Goal: Book appointment/travel/reservation

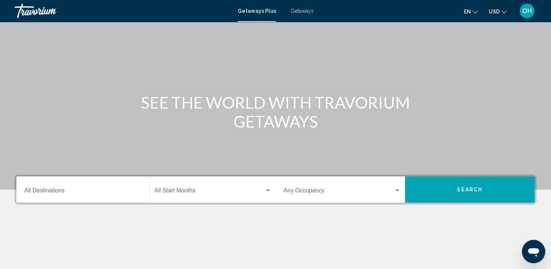
scroll to position [126, 0]
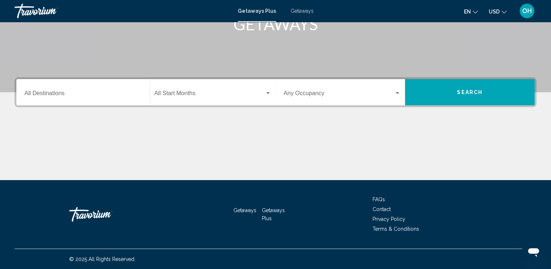
click at [261, 11] on span "Getaways Plus" at bounding box center [257, 11] width 38 height 6
click at [251, 10] on span "Getaways Plus" at bounding box center [257, 11] width 38 height 6
click at [56, 92] on input "Destination All Destinations" at bounding box center [82, 94] width 117 height 7
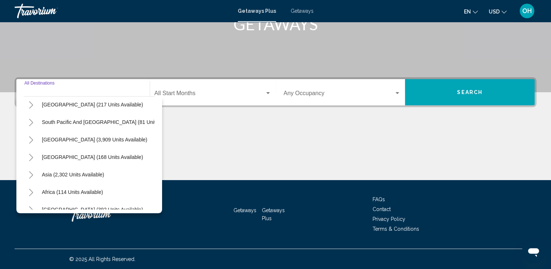
scroll to position [0, 0]
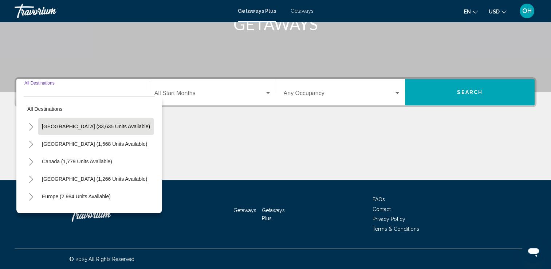
click at [79, 127] on span "[GEOGRAPHIC_DATA] (33,635 units available)" at bounding box center [96, 126] width 108 height 6
type input "**********"
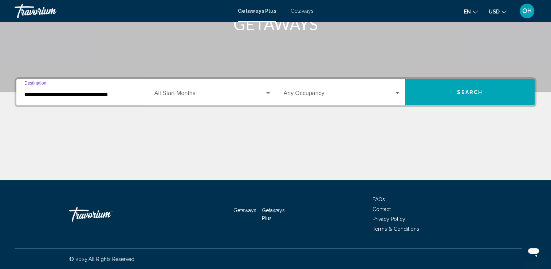
click at [267, 93] on div "Search widget" at bounding box center [268, 93] width 4 height 2
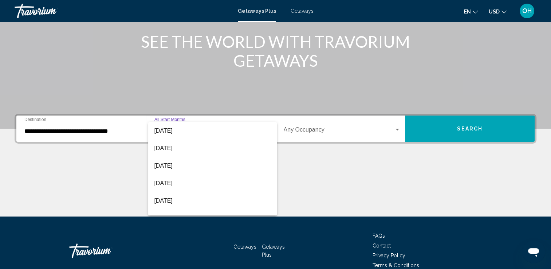
scroll to position [73, 0]
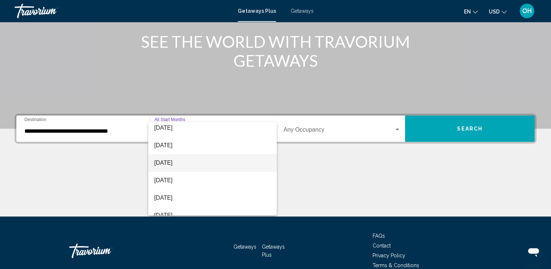
click at [183, 163] on span "[DATE]" at bounding box center [212, 162] width 117 height 17
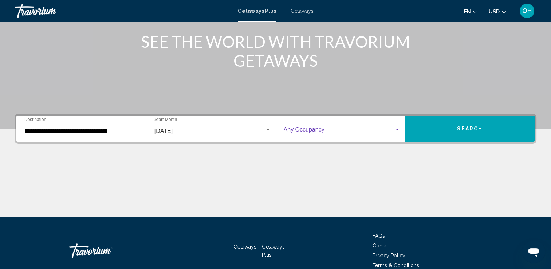
click at [397, 129] on div "Search widget" at bounding box center [397, 129] width 4 height 2
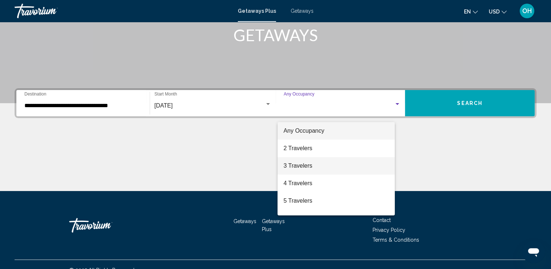
scroll to position [126, 0]
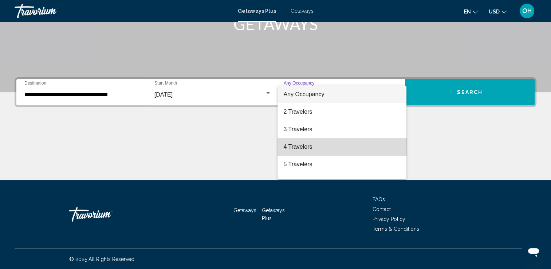
click at [362, 149] on span "4 Travelers" at bounding box center [341, 146] width 117 height 17
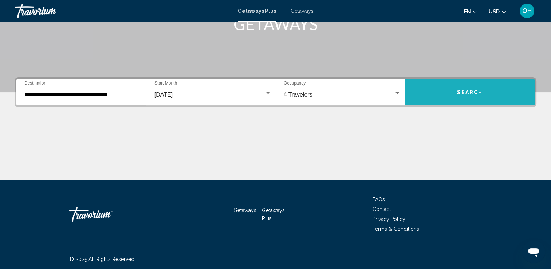
click at [469, 84] on button "Search" at bounding box center [470, 92] width 130 height 26
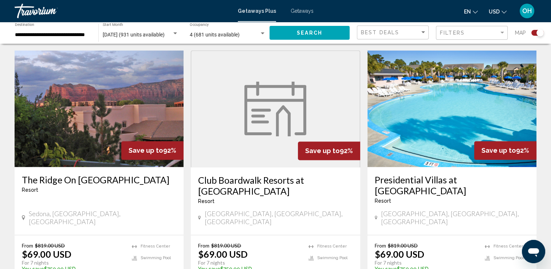
scroll to position [1164, 0]
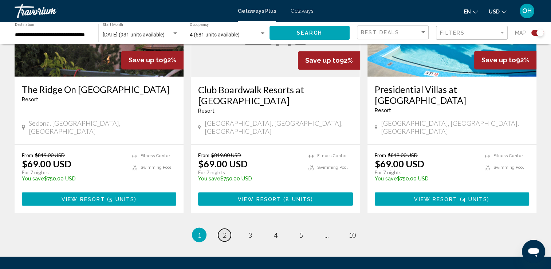
click at [225, 230] on span "2" at bounding box center [225, 234] width 4 height 8
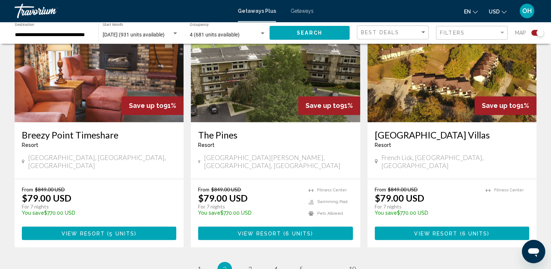
scroll to position [1164, 0]
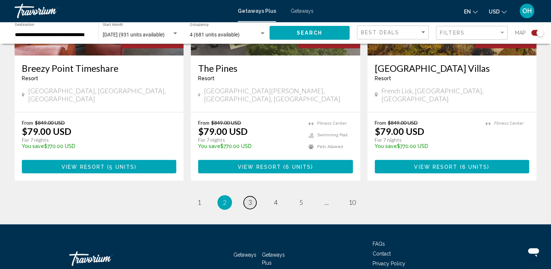
click at [249, 198] on span "3" at bounding box center [250, 202] width 4 height 8
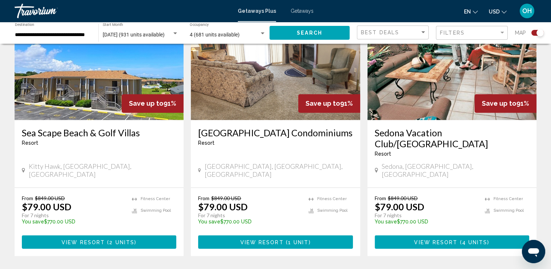
scroll to position [1123, 0]
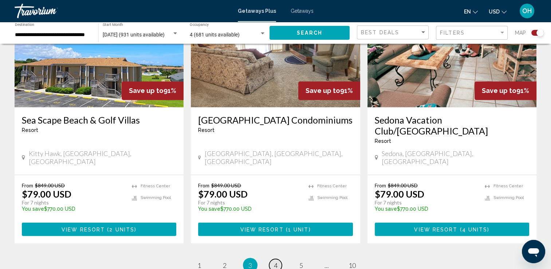
click at [276, 261] on span "4" at bounding box center [276, 265] width 4 height 8
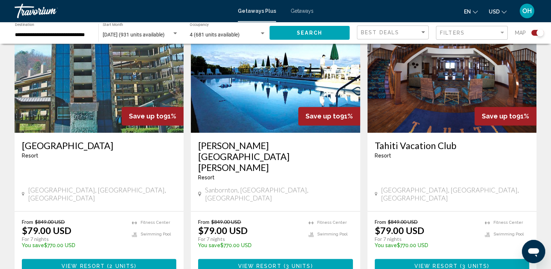
scroll to position [1050, 0]
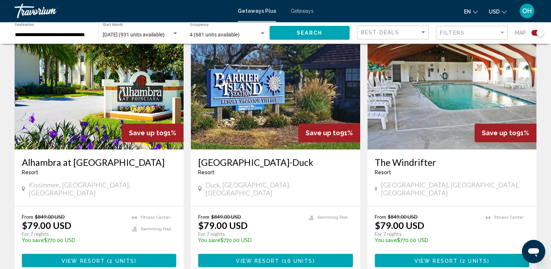
scroll to position [286, 0]
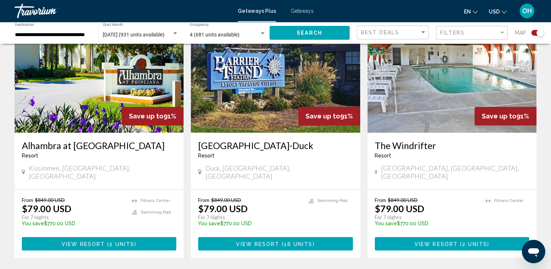
click at [157, 92] on img "Main content" at bounding box center [99, 74] width 169 height 116
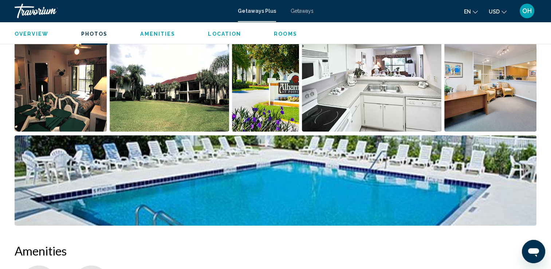
scroll to position [327, 0]
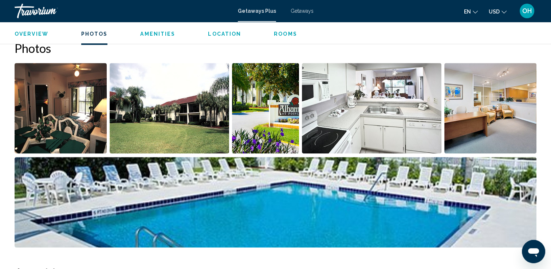
click at [218, 33] on span "Location" at bounding box center [224, 34] width 33 height 6
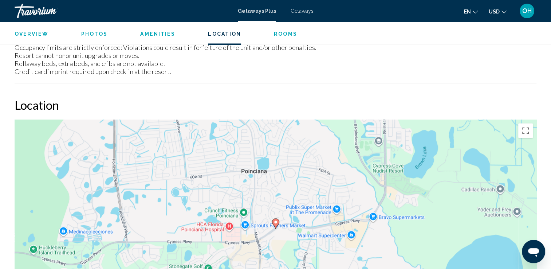
scroll to position [1171, 0]
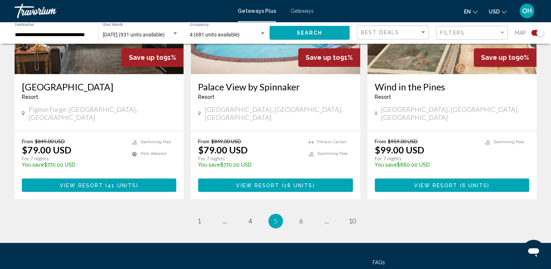
scroll to position [1128, 0]
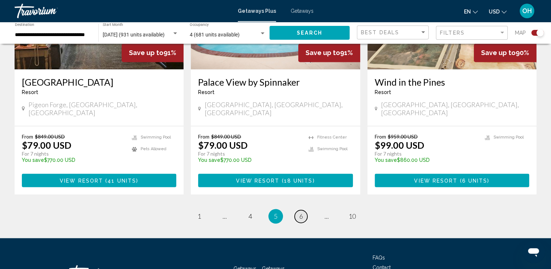
click at [299, 212] on span "6" at bounding box center [301, 216] width 4 height 8
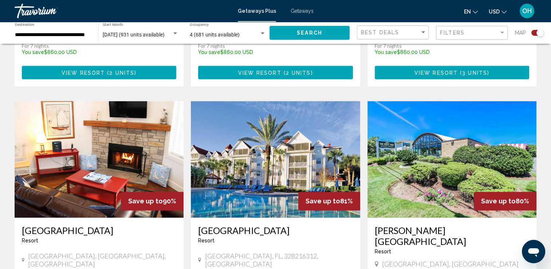
scroll to position [1014, 0]
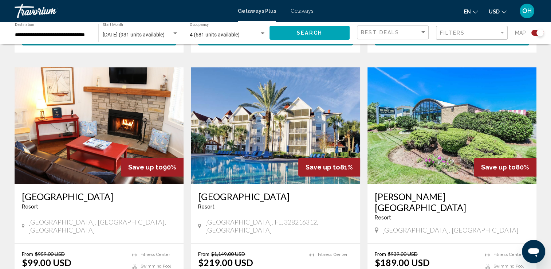
click at [265, 143] on img "Main content" at bounding box center [275, 125] width 169 height 116
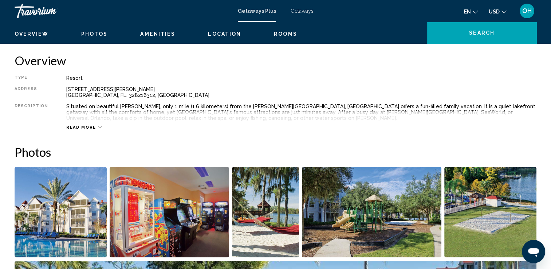
scroll to position [182, 0]
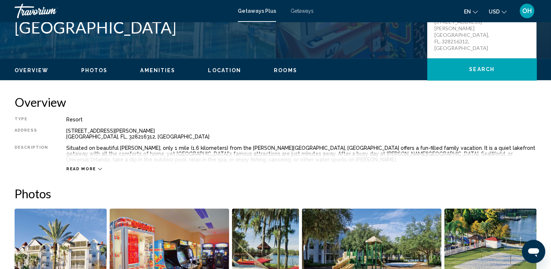
click at [73, 169] on span "Read more" at bounding box center [81, 168] width 30 height 5
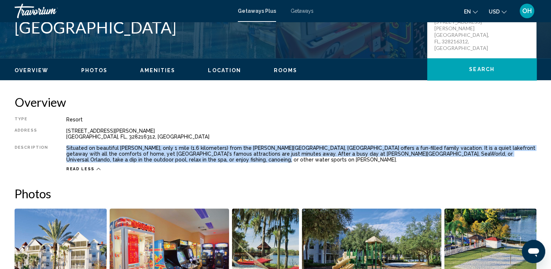
drag, startPoint x: 64, startPoint y: 146, endPoint x: 183, endPoint y: 159, distance: 120.1
click at [183, 159] on div "Situated on beautiful [PERSON_NAME], only 1 mile (1.6 kilometers) from the [PER…" at bounding box center [301, 153] width 470 height 17
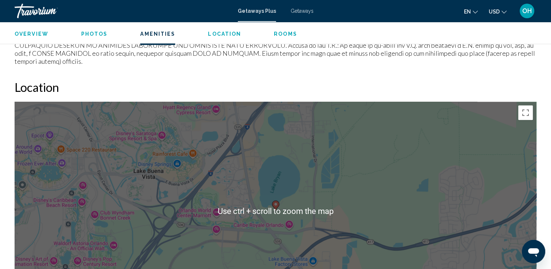
scroll to position [801, 0]
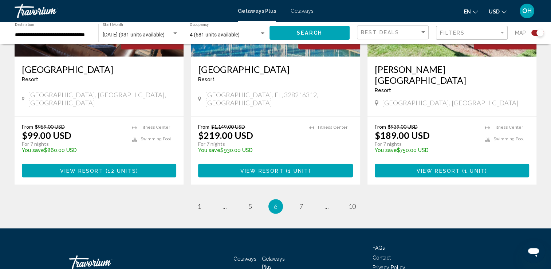
scroll to position [1153, 0]
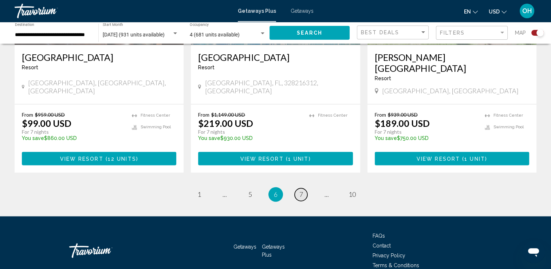
click at [300, 190] on span "7" at bounding box center [301, 194] width 4 height 8
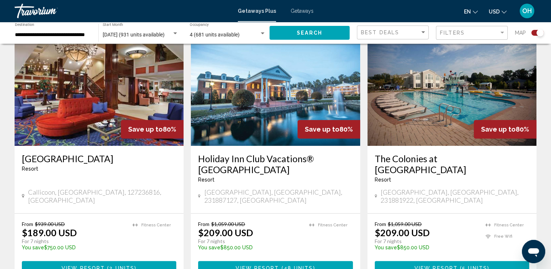
scroll to position [541, 0]
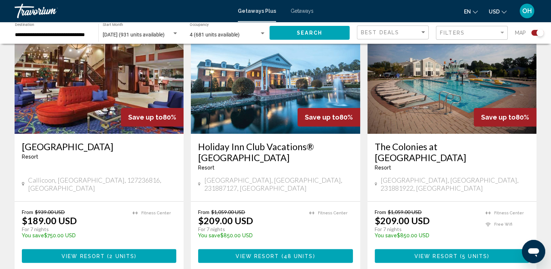
click at [105, 93] on img "Main content" at bounding box center [99, 75] width 169 height 116
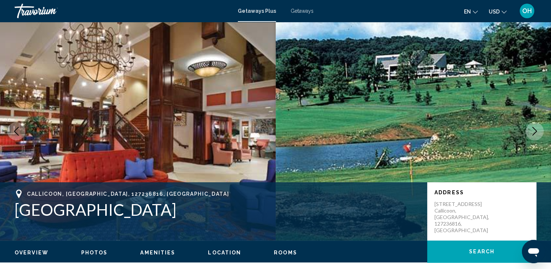
click at [530, 130] on icon "Next image" at bounding box center [534, 131] width 9 height 9
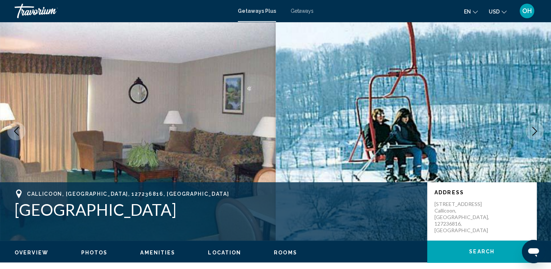
click at [530, 130] on icon "Next image" at bounding box center [534, 131] width 9 height 9
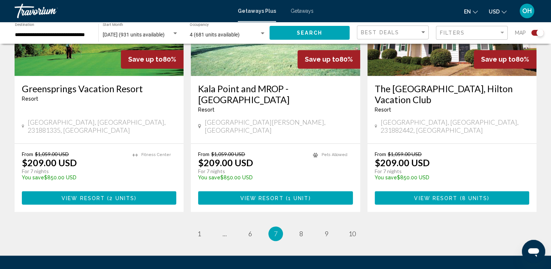
scroll to position [1164, 0]
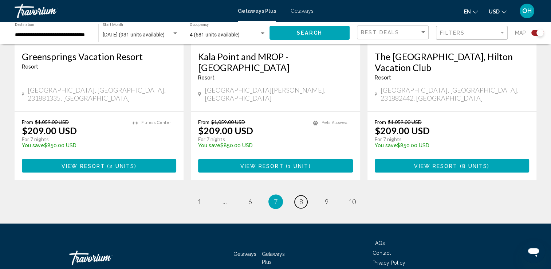
click at [301, 197] on span "8" at bounding box center [301, 201] width 4 height 8
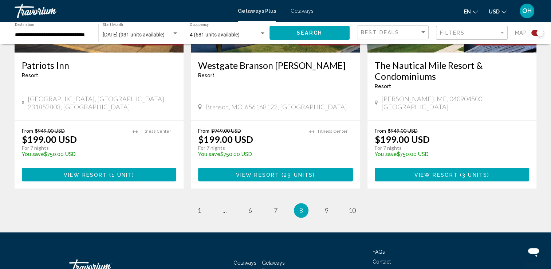
scroll to position [1164, 0]
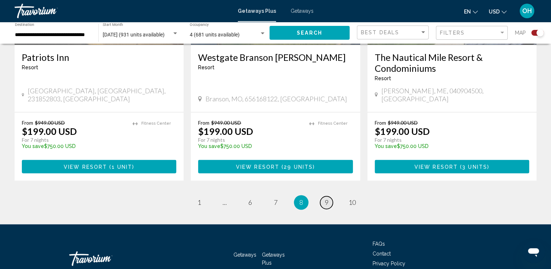
click at [327, 198] on span "9" at bounding box center [327, 202] width 4 height 8
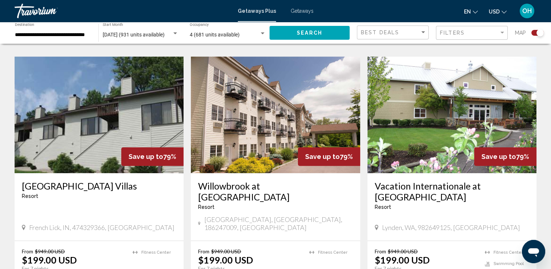
scroll to position [546, 0]
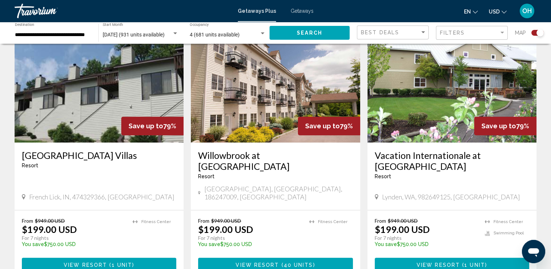
click at [100, 120] on img "Main content" at bounding box center [99, 84] width 169 height 116
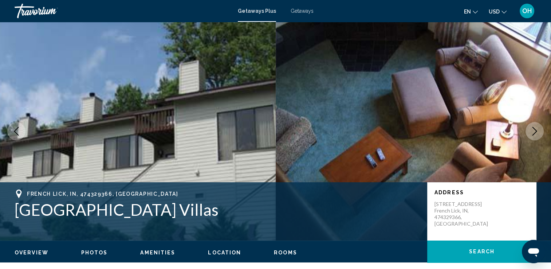
click at [534, 130] on icon "Next image" at bounding box center [534, 131] width 9 height 9
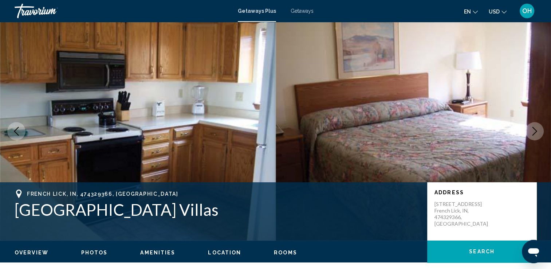
click at [534, 129] on icon "Next image" at bounding box center [534, 131] width 9 height 9
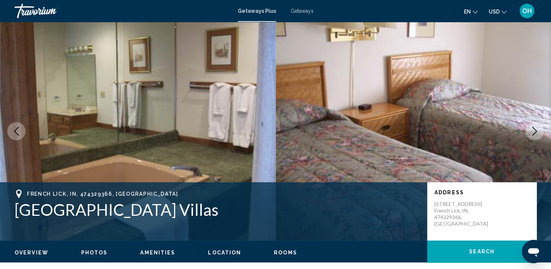
click at [534, 129] on icon "Next image" at bounding box center [534, 131] width 9 height 9
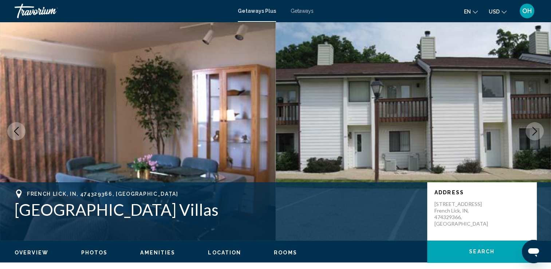
click at [534, 129] on icon "Next image" at bounding box center [534, 131] width 9 height 9
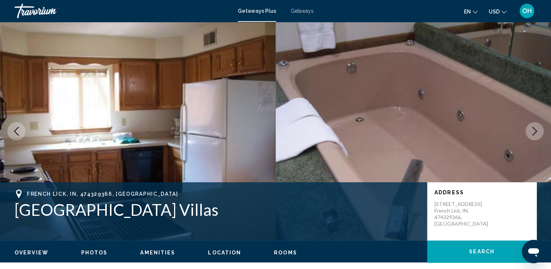
click at [534, 129] on icon "Next image" at bounding box center [534, 131] width 9 height 9
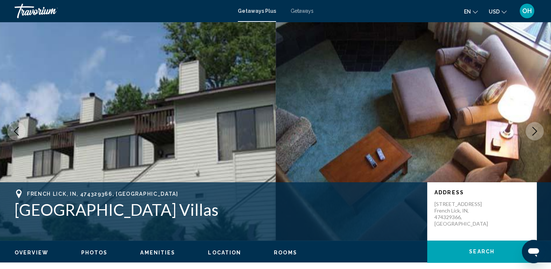
click at [534, 129] on icon "Next image" at bounding box center [534, 131] width 9 height 9
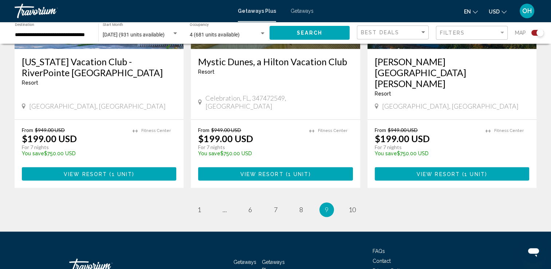
scroll to position [1164, 0]
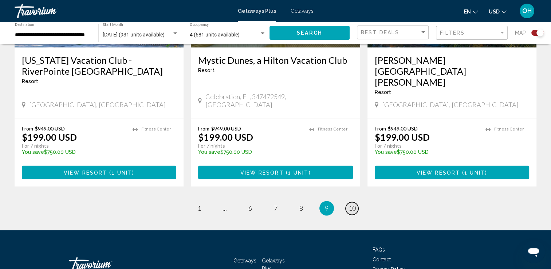
click at [354, 204] on span "10" at bounding box center [351, 208] width 7 height 8
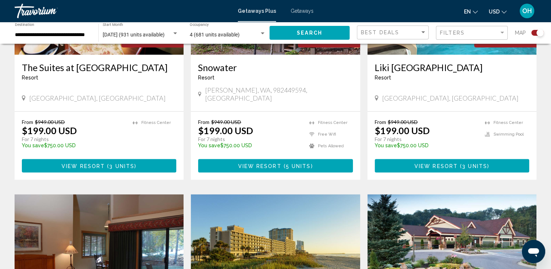
scroll to position [291, 0]
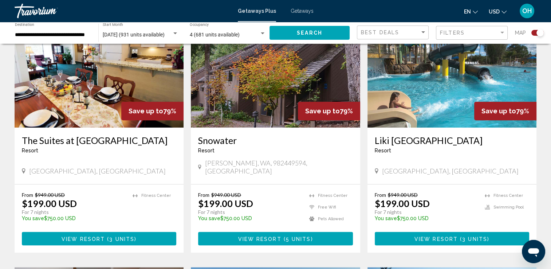
click at [421, 103] on img "Main content" at bounding box center [451, 69] width 169 height 116
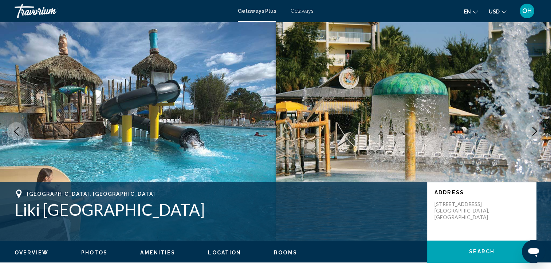
click at [536, 129] on icon "Next image" at bounding box center [534, 131] width 9 height 9
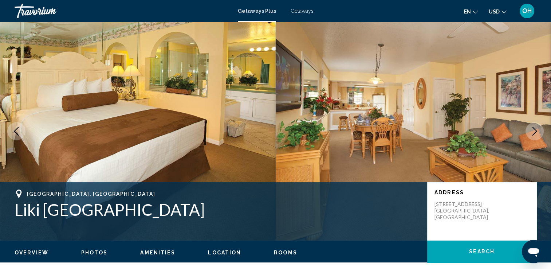
click at [537, 127] on icon "Next image" at bounding box center [534, 131] width 9 height 9
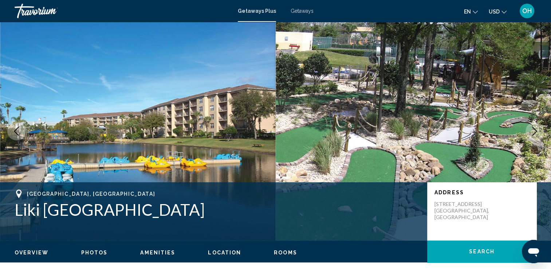
click at [537, 127] on icon "Next image" at bounding box center [534, 131] width 9 height 9
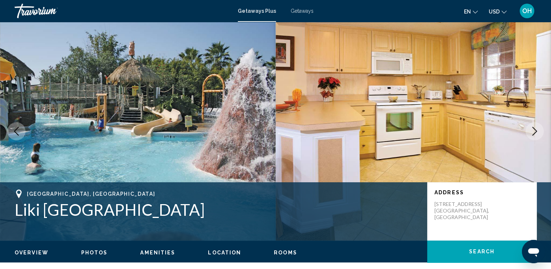
click at [536, 131] on icon "Next image" at bounding box center [534, 131] width 9 height 9
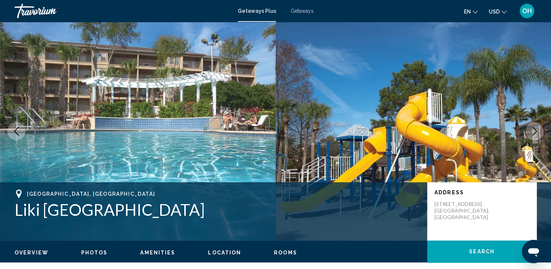
click at [536, 131] on icon "Next image" at bounding box center [534, 131] width 9 height 9
